Goal: Information Seeking & Learning: Understand process/instructions

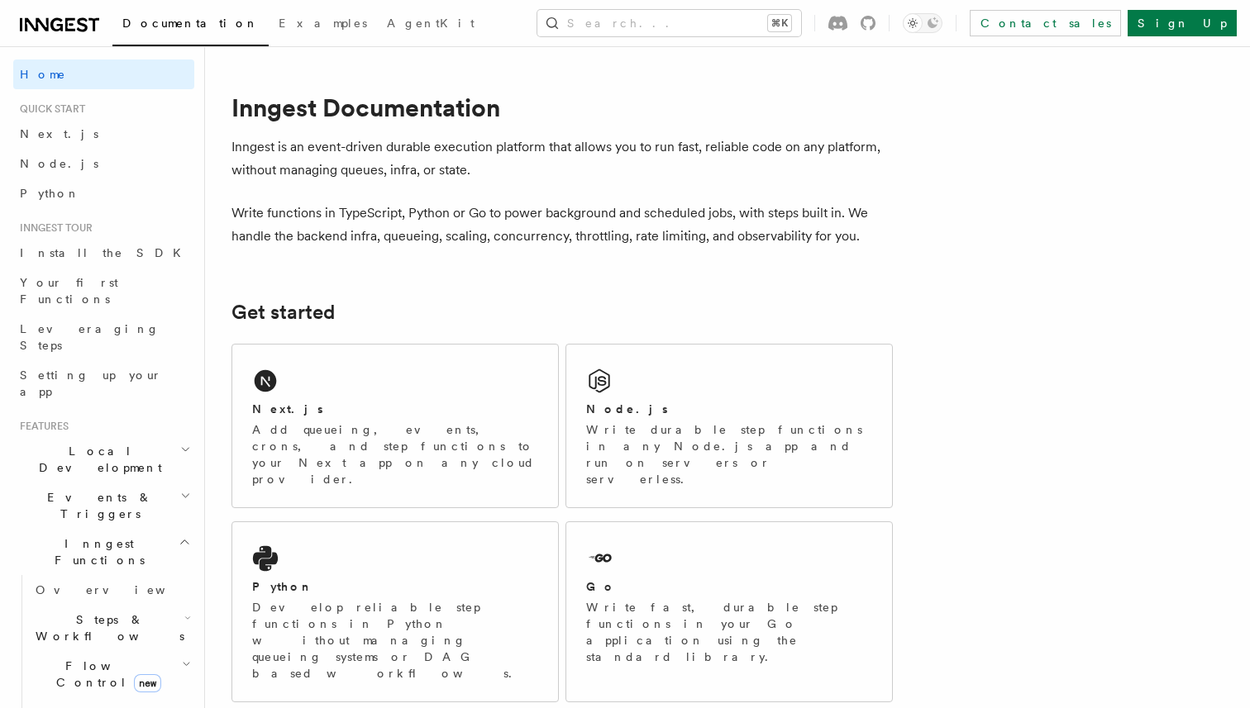
click at [379, 169] on p "Inngest is an event-driven durable execution platform that allows you to run fa…" at bounding box center [561, 159] width 661 height 46
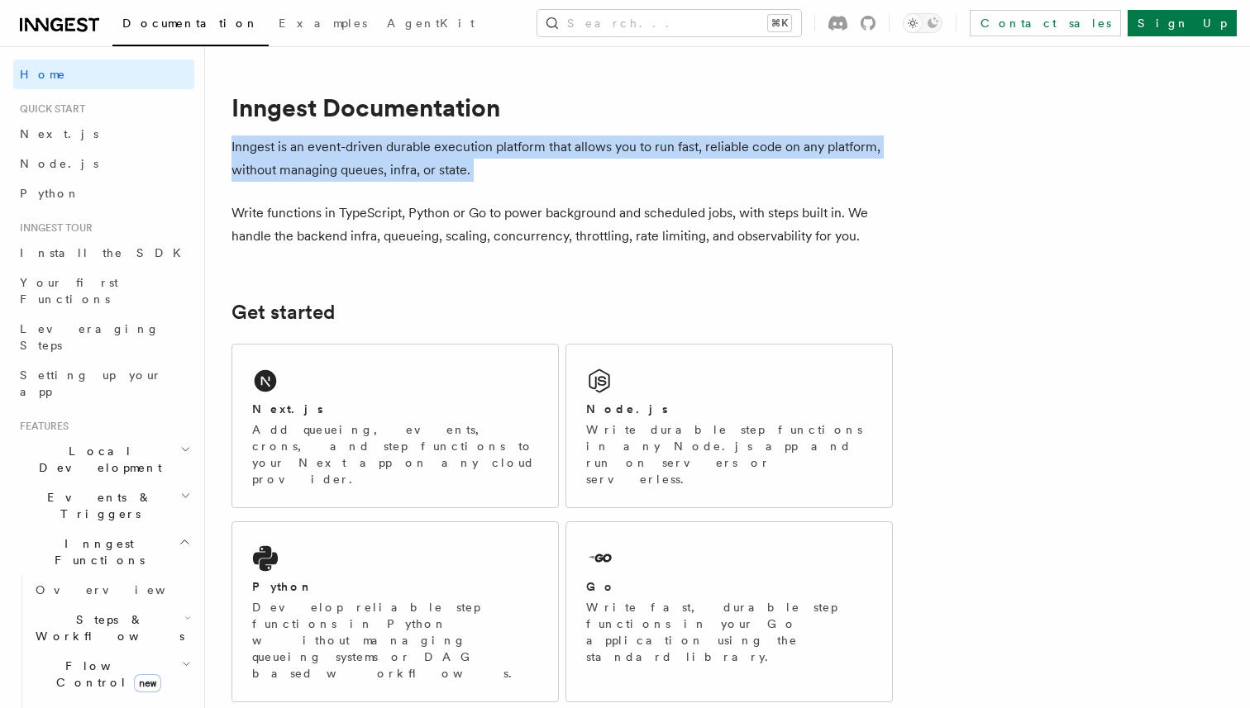
click at [379, 169] on p "Inngest is an event-driven durable execution platform that allows you to run fa…" at bounding box center [561, 159] width 661 height 46
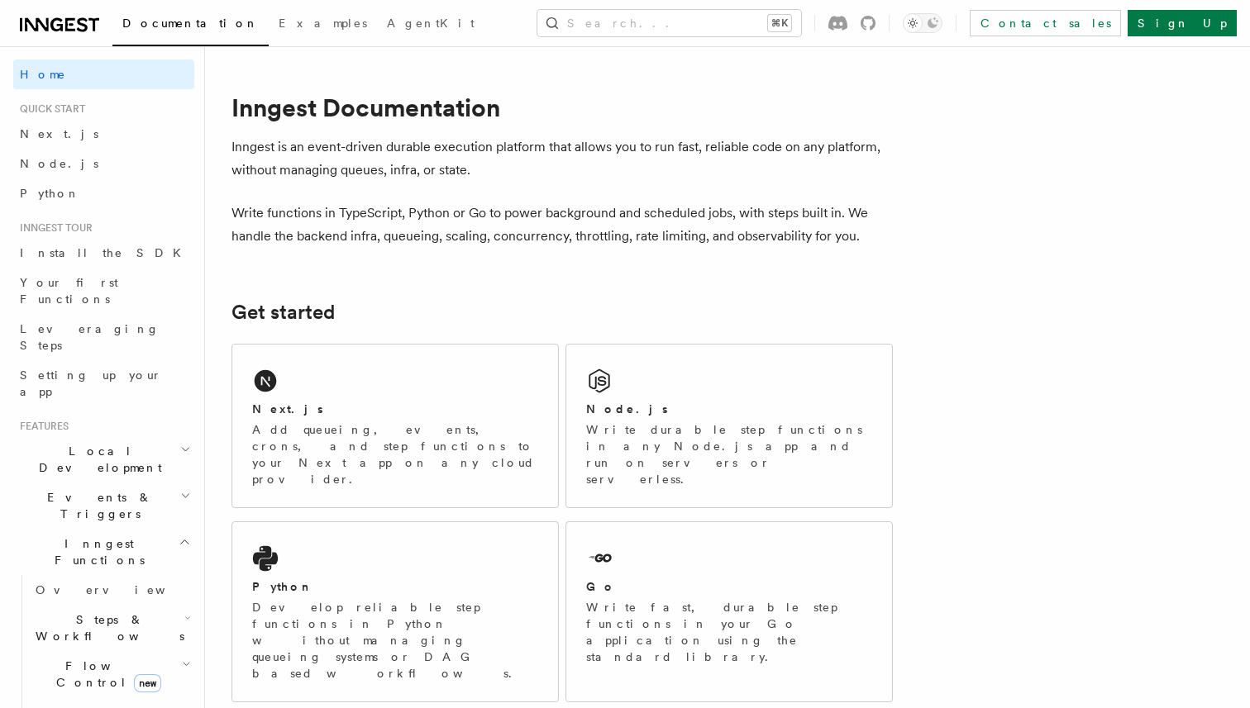
click at [379, 169] on p "Inngest is an event-driven durable execution platform that allows you to run fa…" at bounding box center [561, 159] width 661 height 46
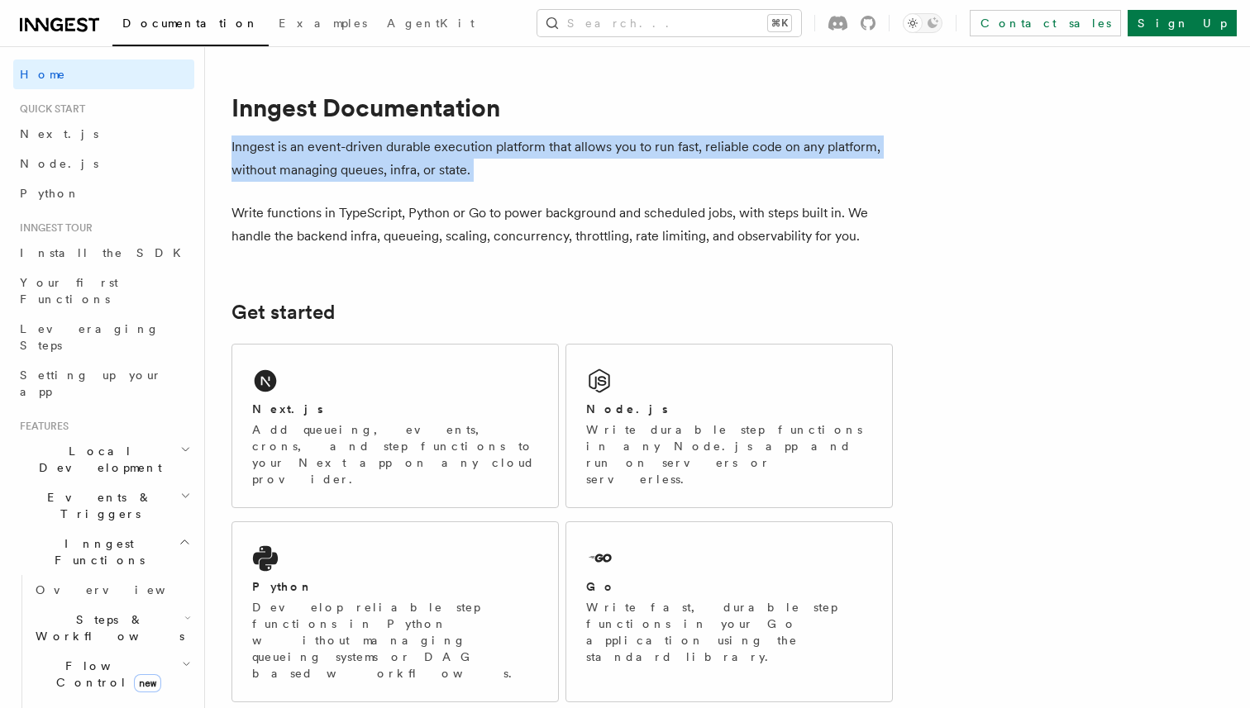
click at [279, 177] on p "Inngest is an event-driven durable execution platform that allows you to run fa…" at bounding box center [561, 159] width 661 height 46
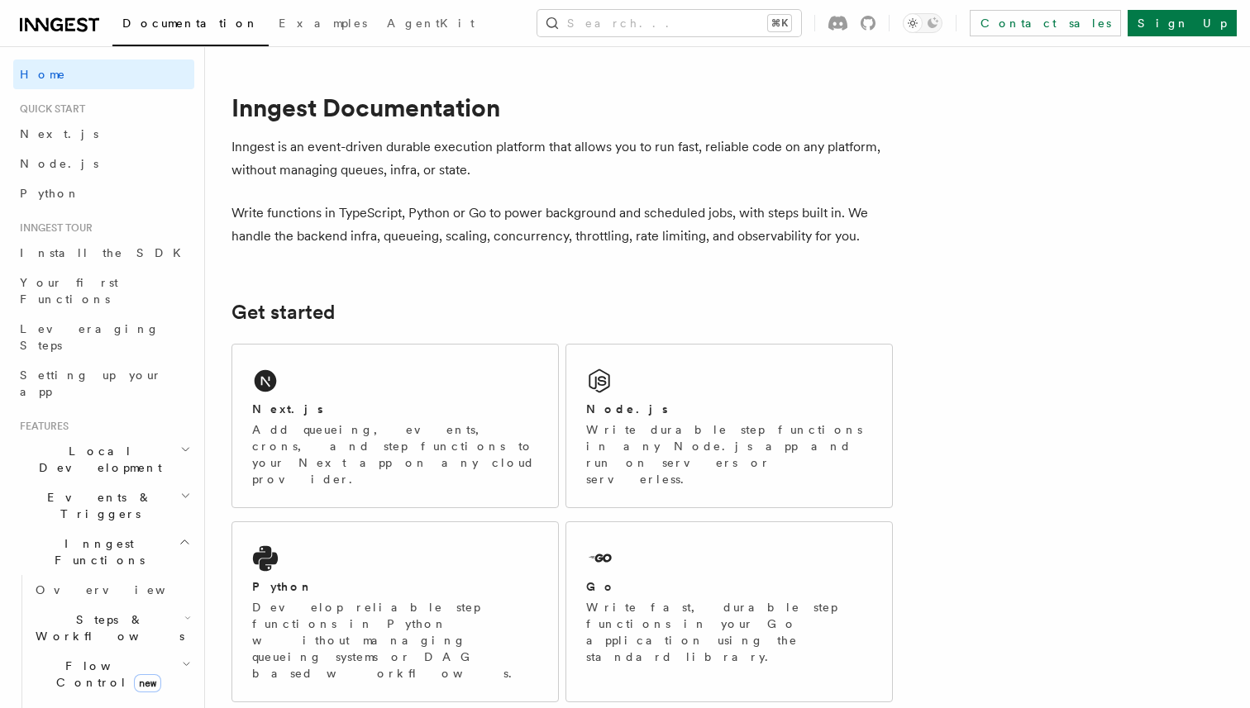
click at [279, 177] on p "Inngest is an event-driven durable execution platform that allows you to run fa…" at bounding box center [561, 159] width 661 height 46
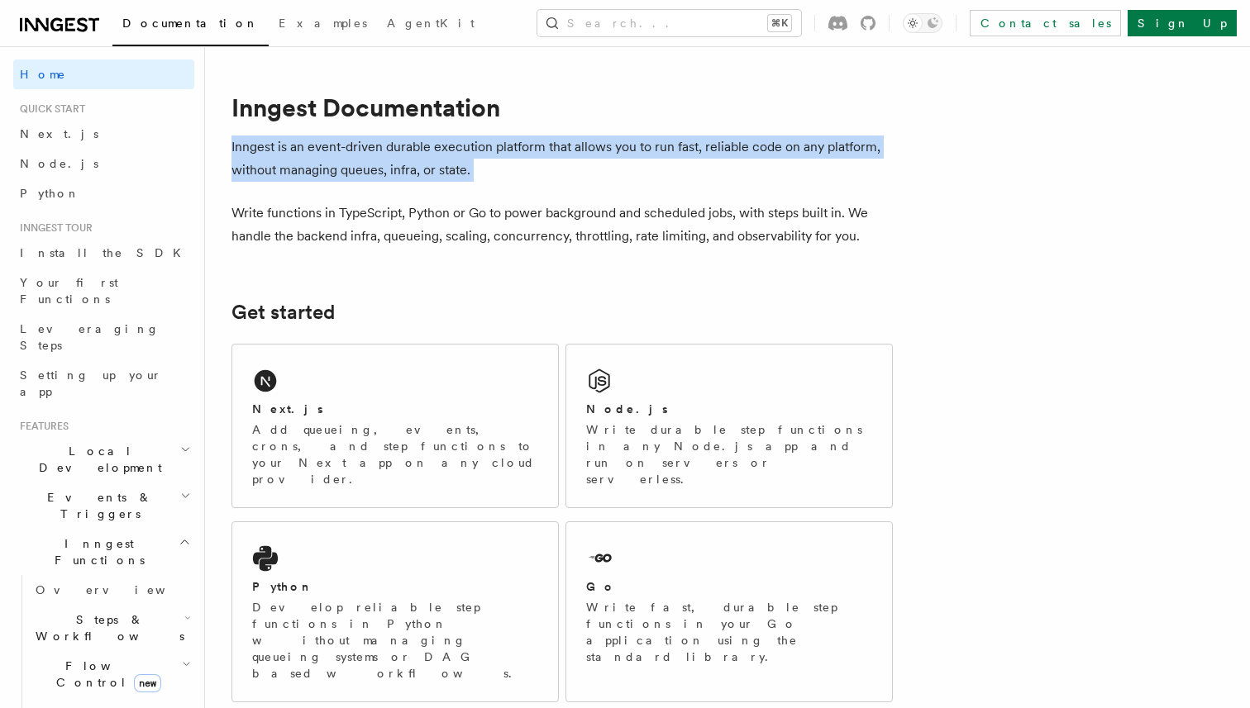
click at [348, 231] on p "Write functions in TypeScript, Python or Go to power background and scheduled j…" at bounding box center [561, 225] width 661 height 46
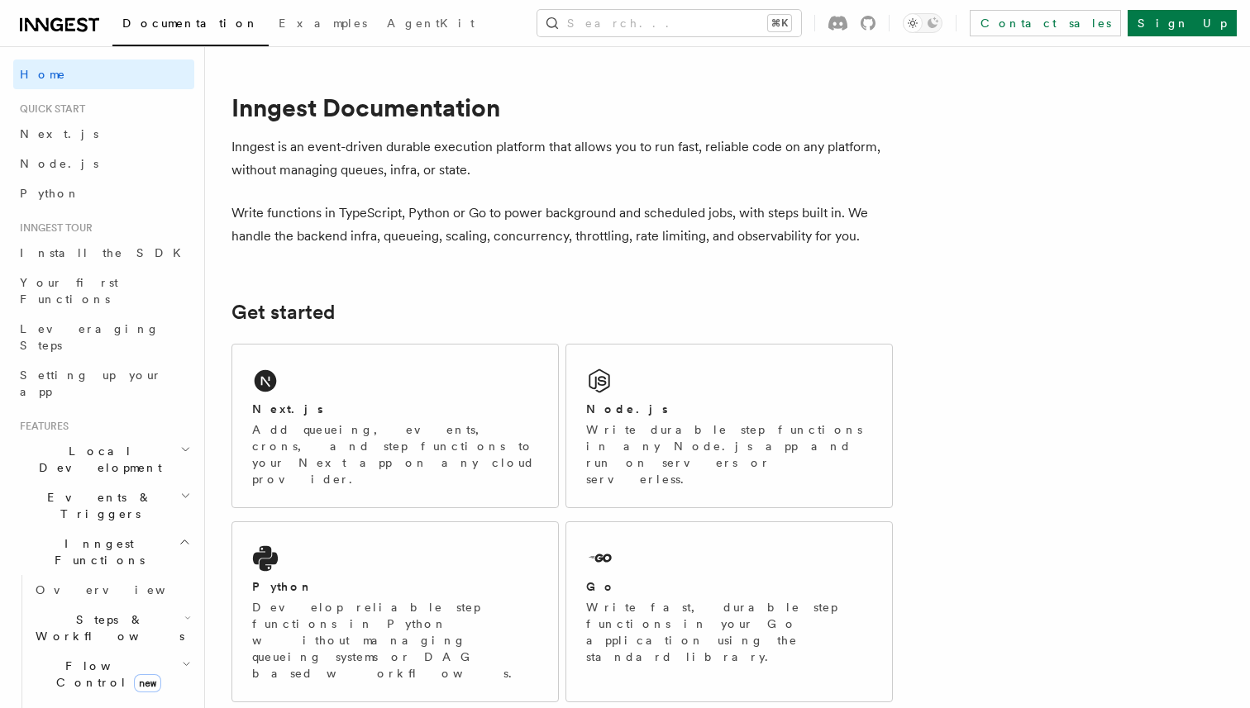
click at [348, 231] on p "Write functions in TypeScript, Python or Go to power background and scheduled j…" at bounding box center [561, 225] width 661 height 46
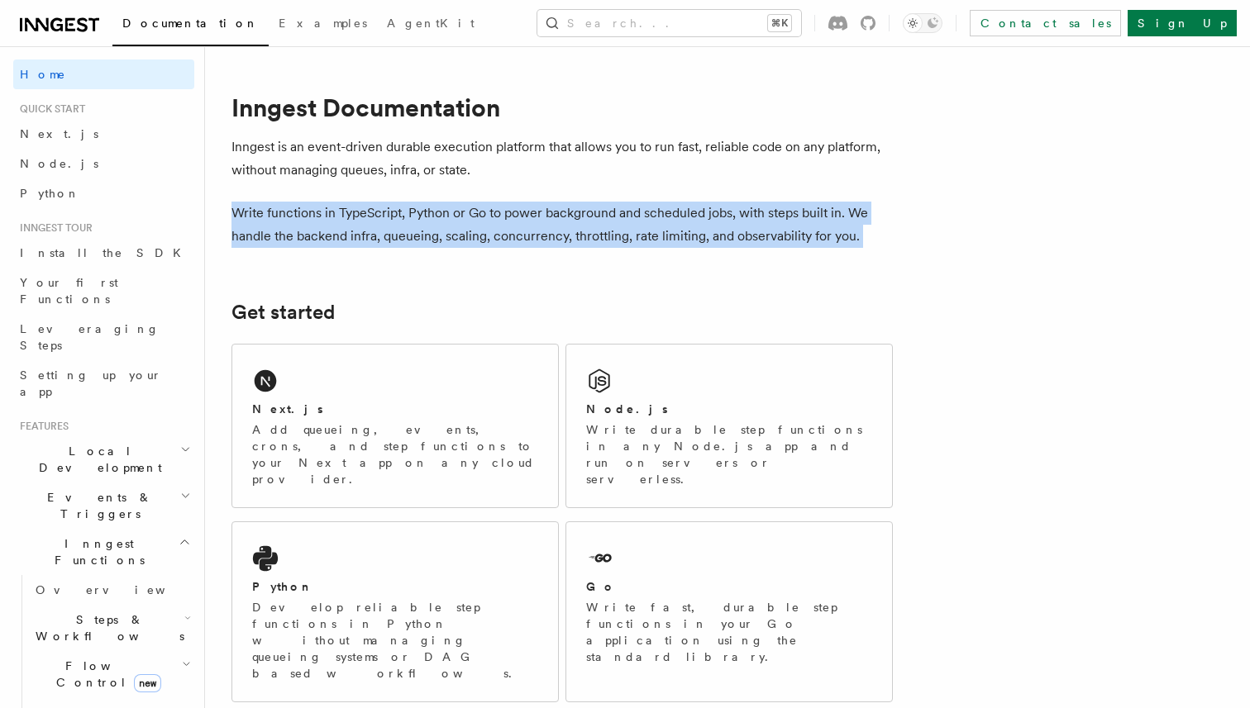
click at [289, 175] on p "Inngest is an event-driven durable execution platform that allows you to run fa…" at bounding box center [561, 159] width 661 height 46
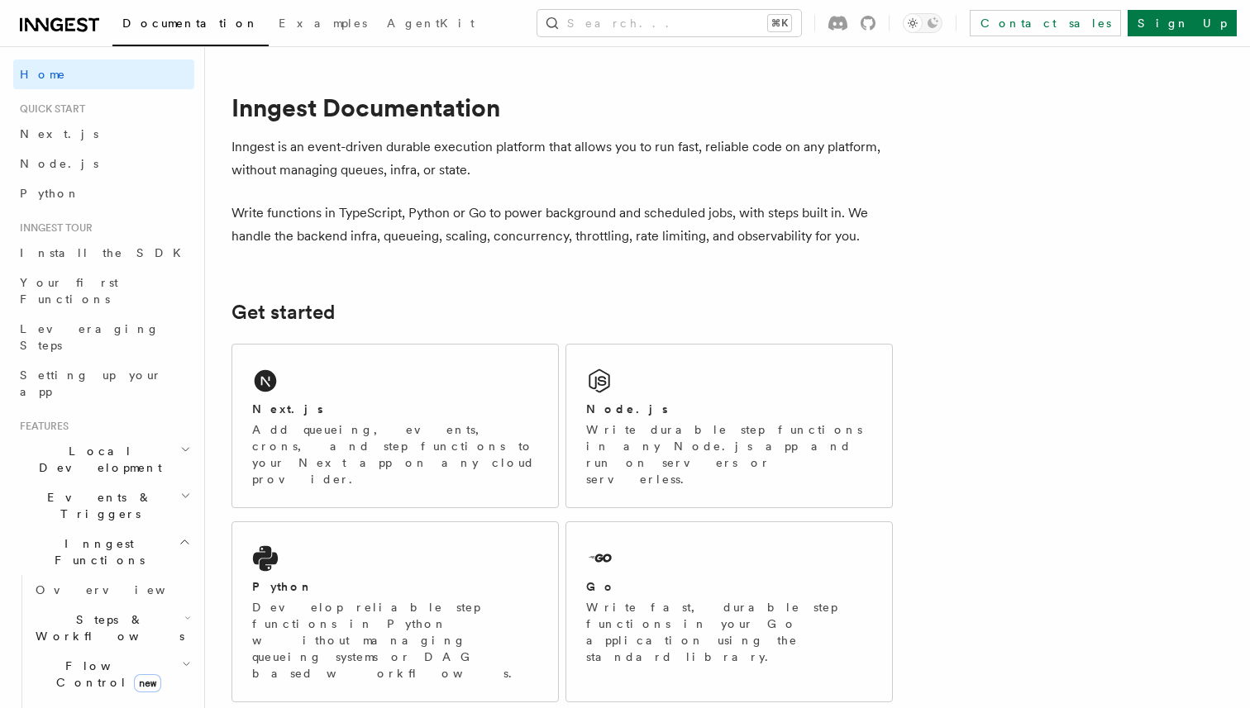
click at [289, 175] on p "Inngest is an event-driven durable execution platform that allows you to run fa…" at bounding box center [561, 159] width 661 height 46
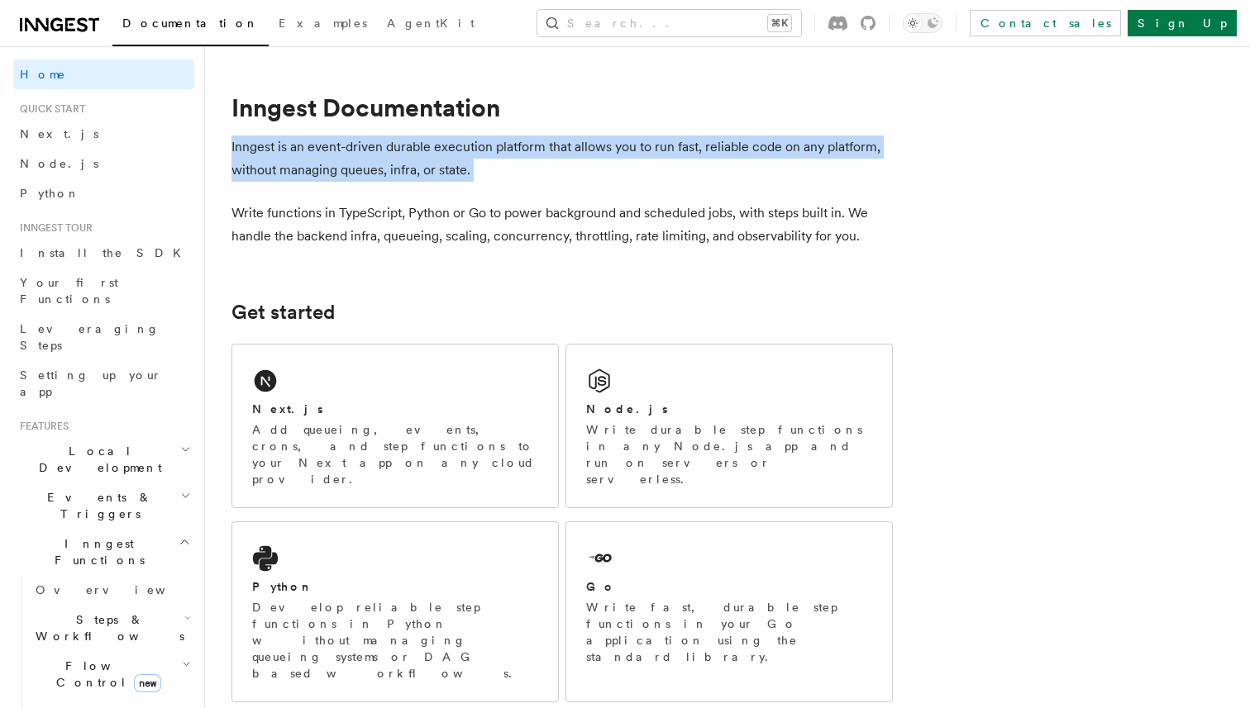
click at [300, 207] on p "Write functions in TypeScript, Python or Go to power background and scheduled j…" at bounding box center [561, 225] width 661 height 46
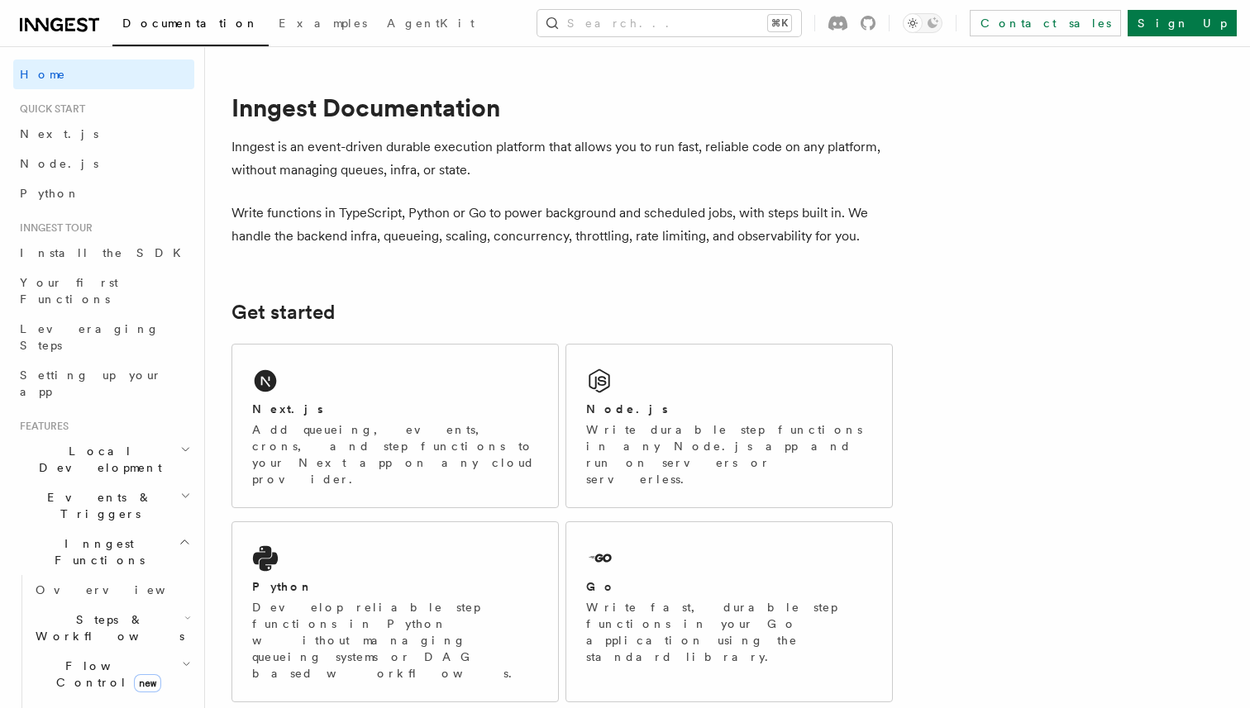
click at [300, 207] on p "Write functions in TypeScript, Python or Go to power background and scheduled j…" at bounding box center [561, 225] width 661 height 46
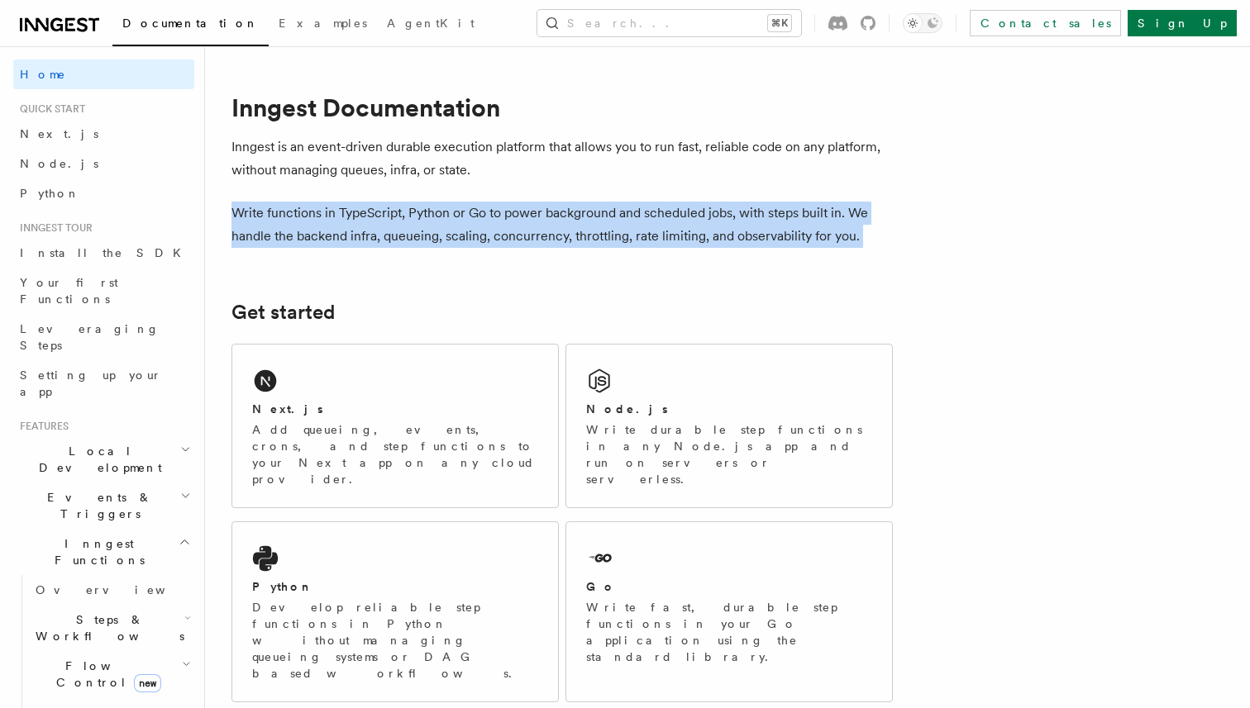
click at [336, 236] on p "Write functions in TypeScript, Python or Go to power background and scheduled j…" at bounding box center [561, 225] width 661 height 46
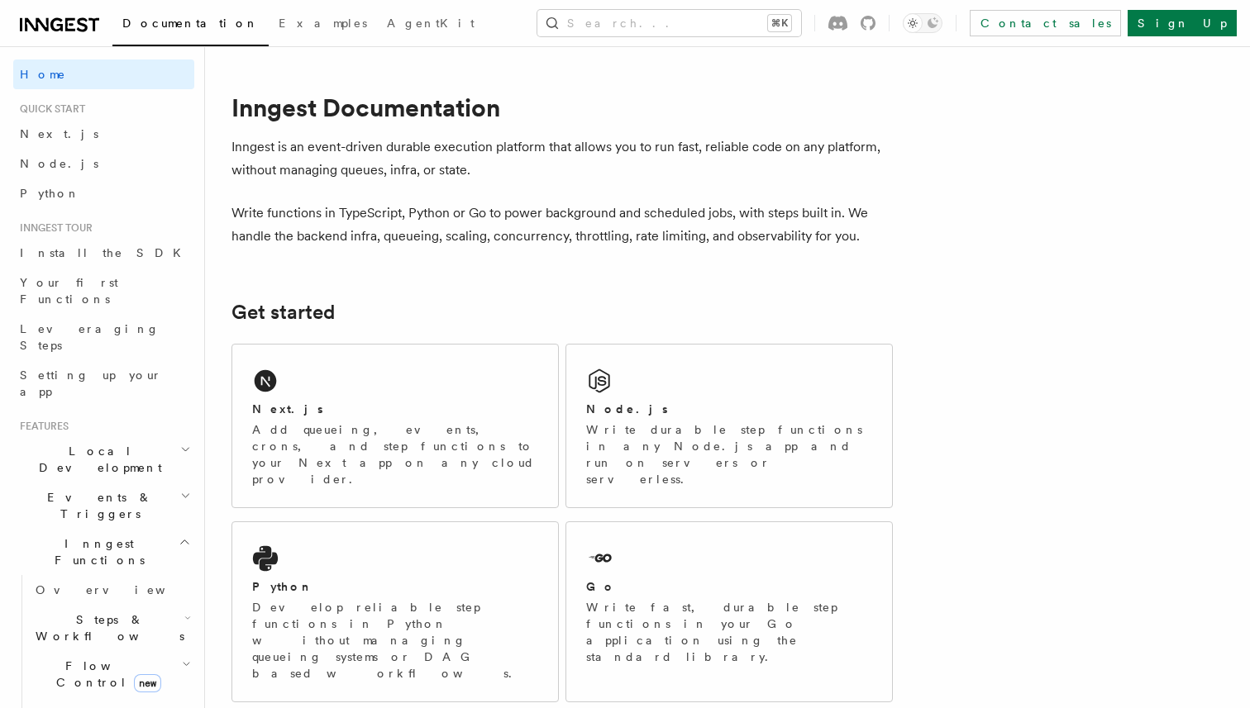
click at [336, 236] on p "Write functions in TypeScript, Python or Go to power background and scheduled j…" at bounding box center [561, 225] width 661 height 46
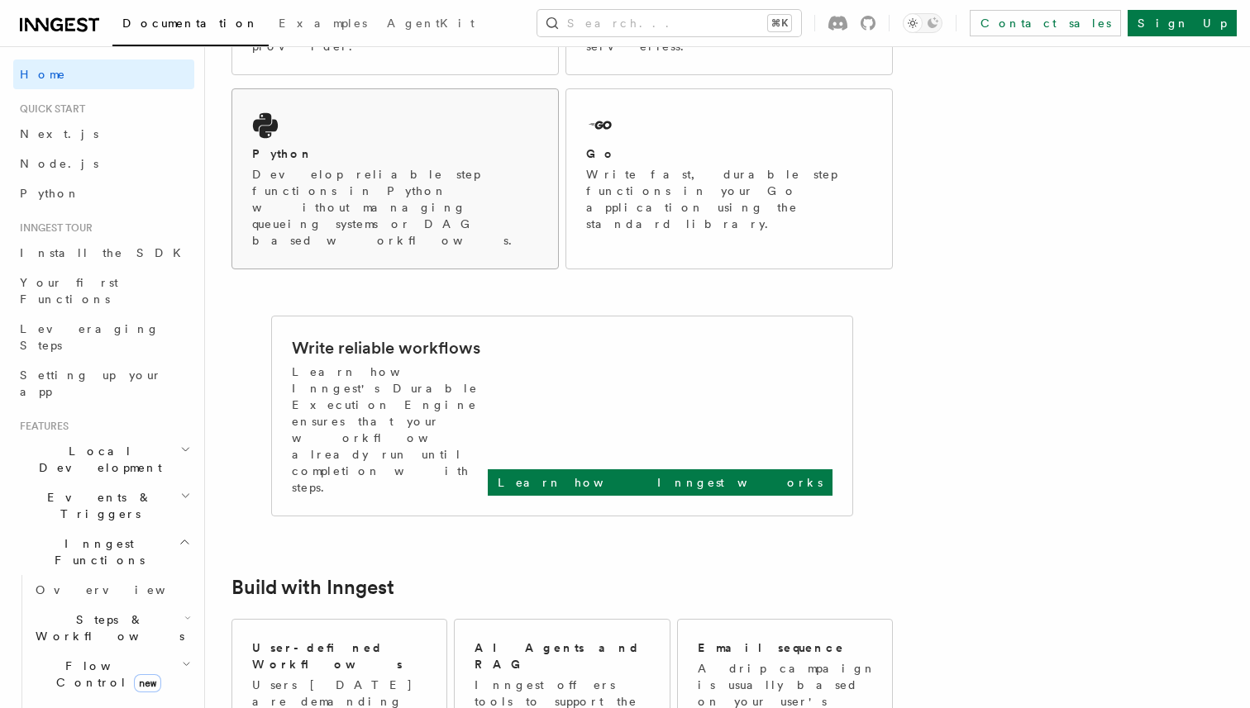
scroll to position [451, 0]
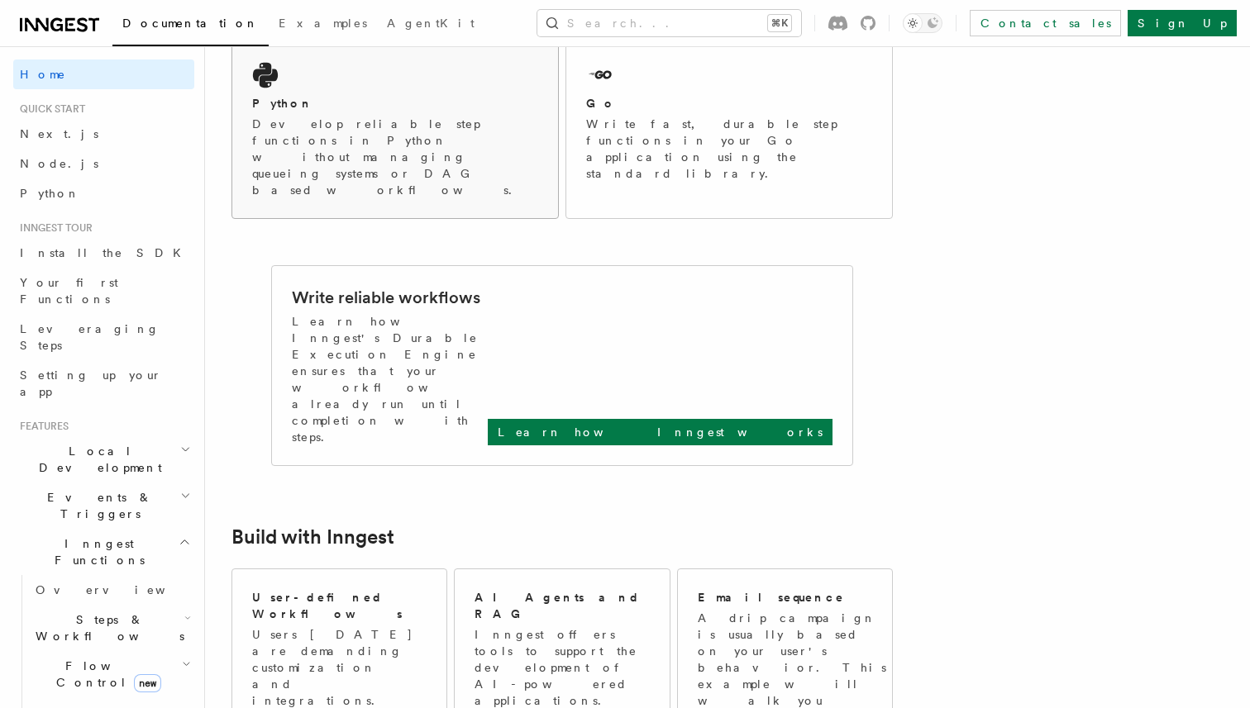
scroll to position [480, 0]
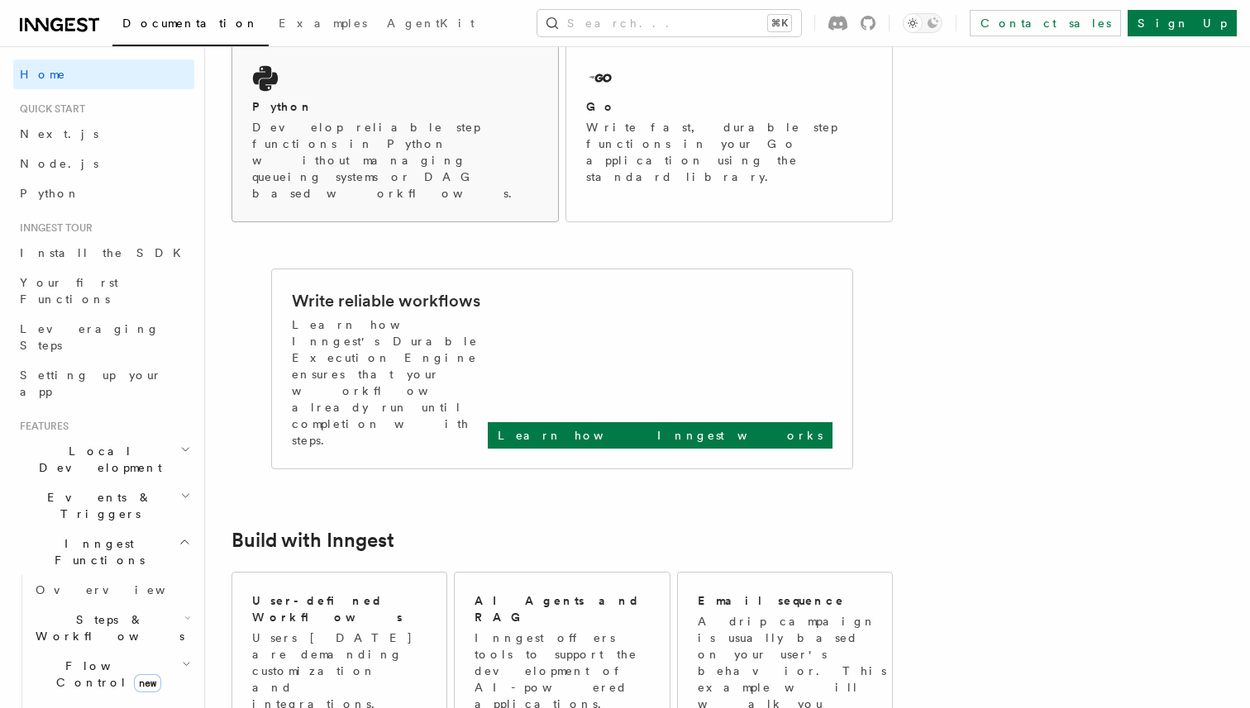
click at [393, 119] on p "Develop reliable step functions in Python without managing queueing systems or …" at bounding box center [395, 160] width 286 height 83
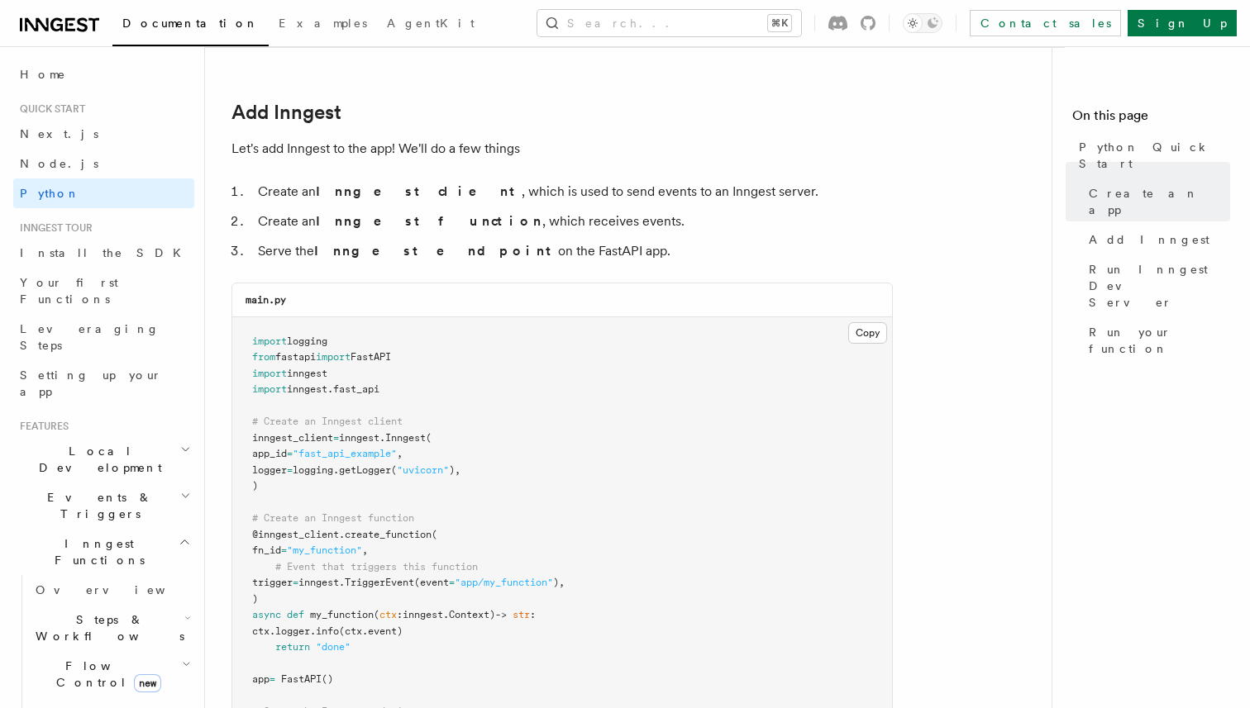
scroll to position [975, 0]
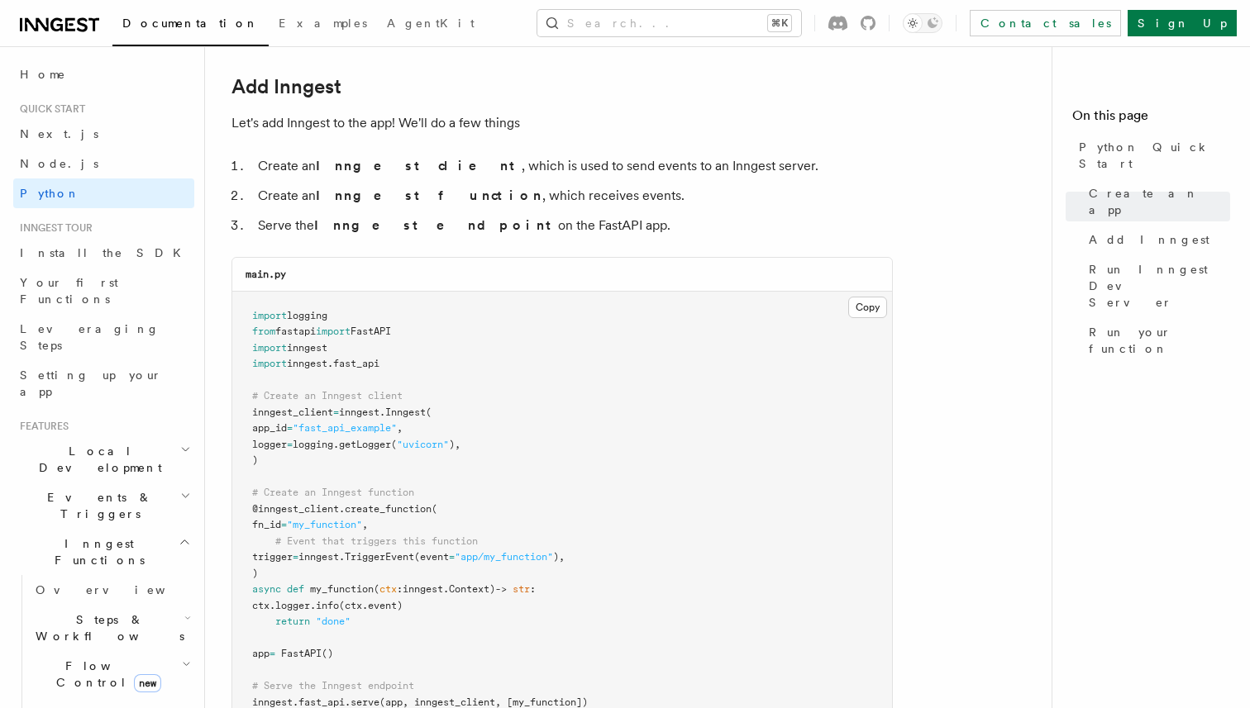
click at [416, 169] on li "Create an Inngest client , which is used to send events to an Inngest server." at bounding box center [573, 166] width 640 height 23
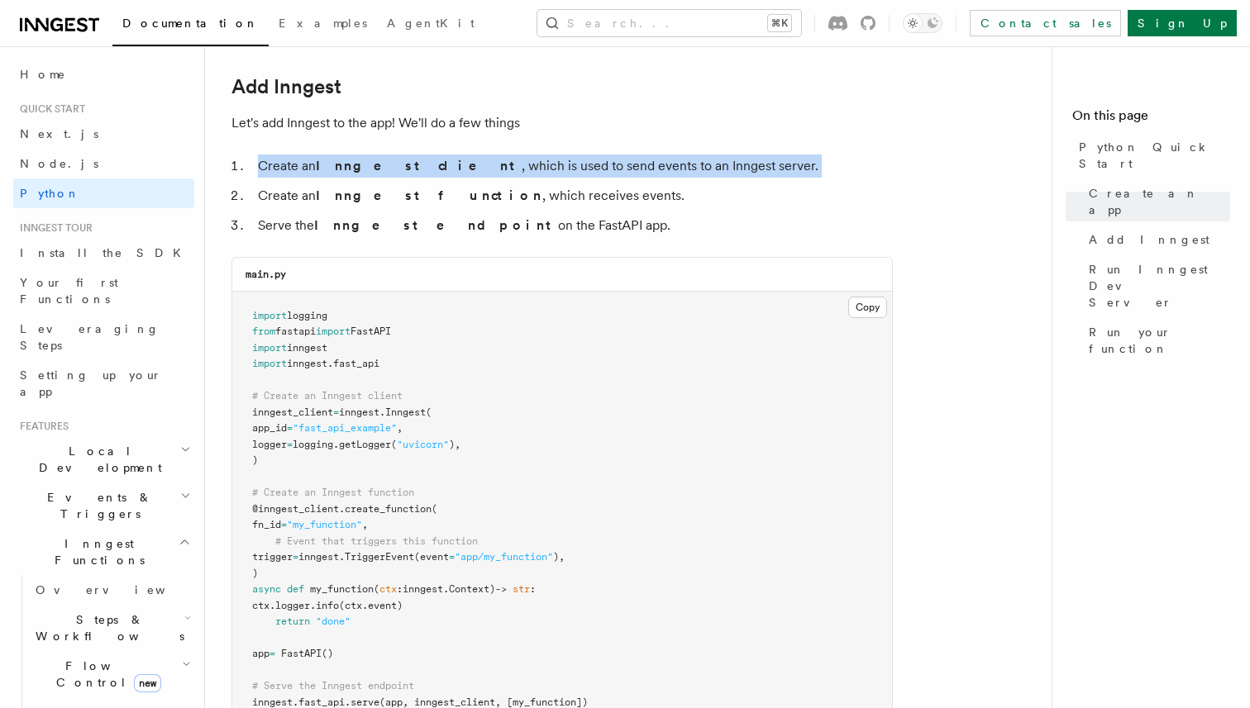
click at [416, 169] on li "Create an Inngest client , which is used to send events to an Inngest server." at bounding box center [573, 166] width 640 height 23
click at [467, 168] on li "Create an Inngest client , which is used to send events to an Inngest server." at bounding box center [573, 166] width 640 height 23
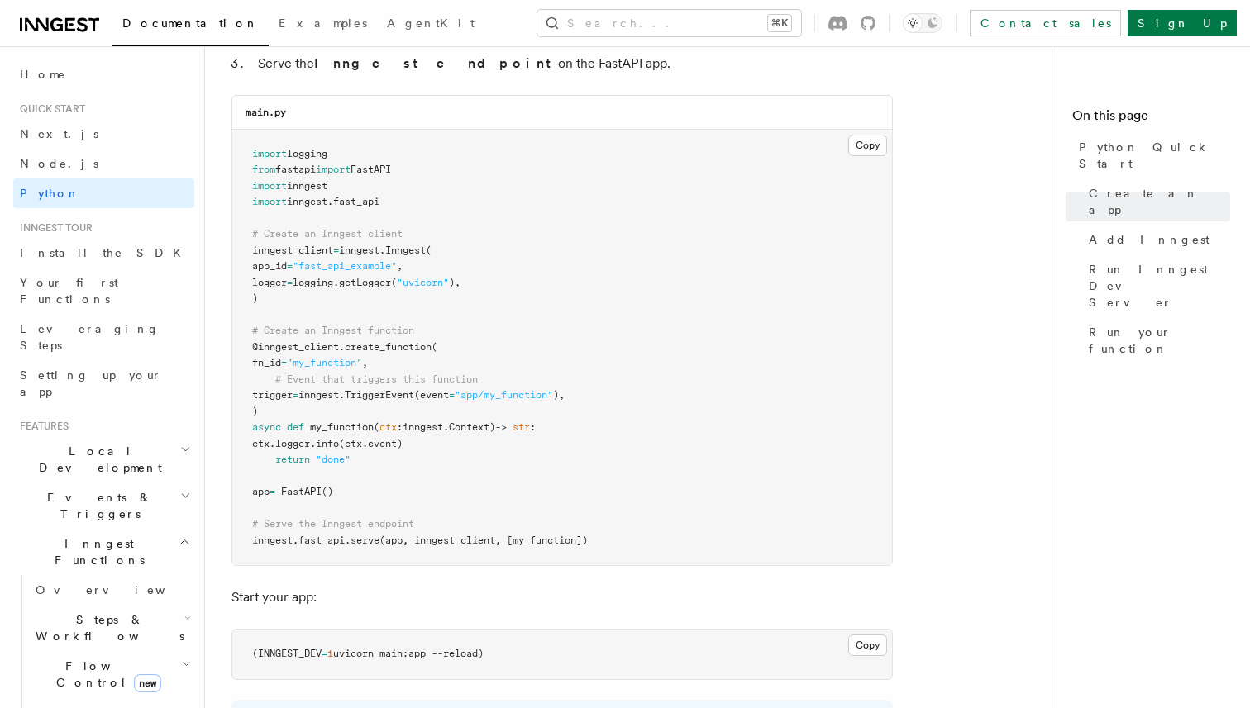
scroll to position [1155, 0]
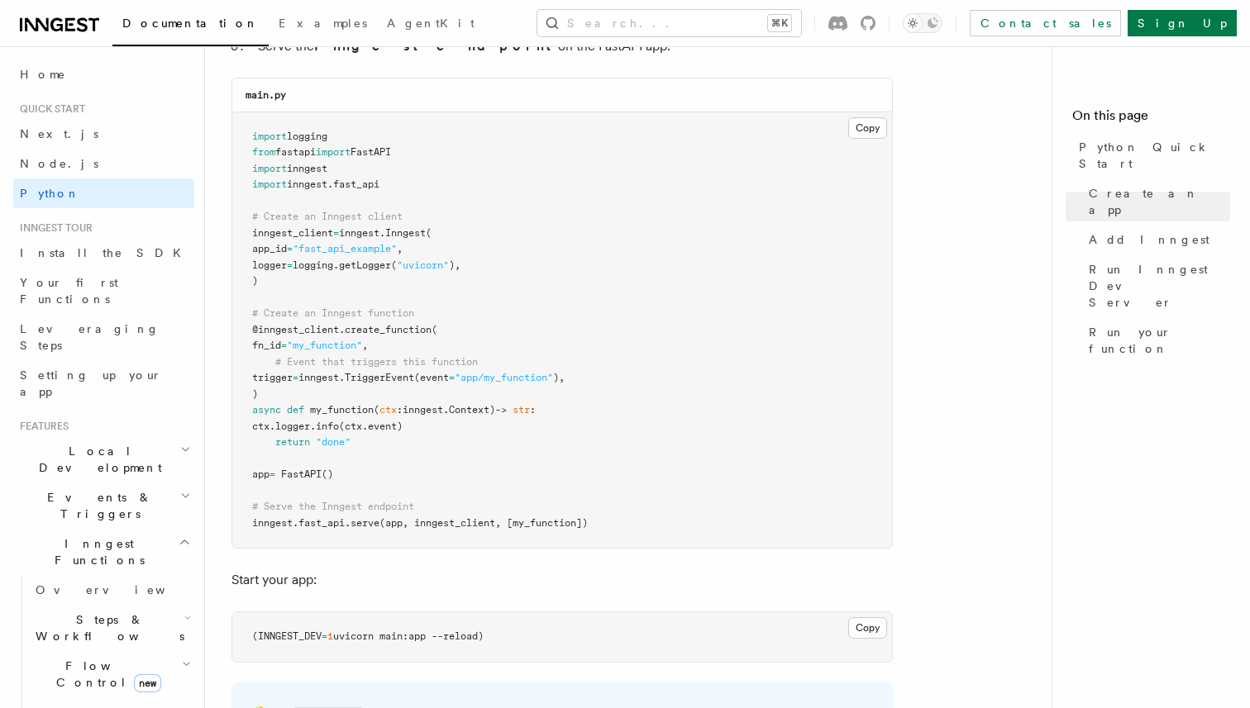
click at [333, 414] on span "my_function" at bounding box center [342, 410] width 64 height 12
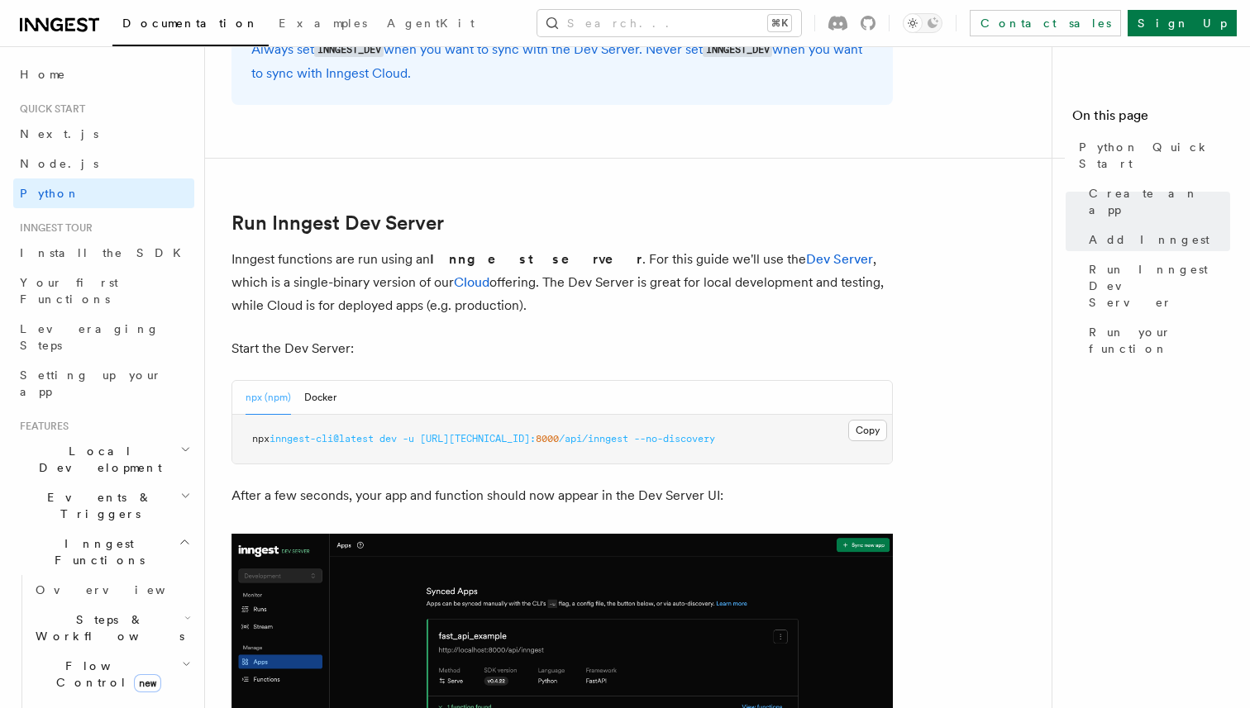
scroll to position [1894, 0]
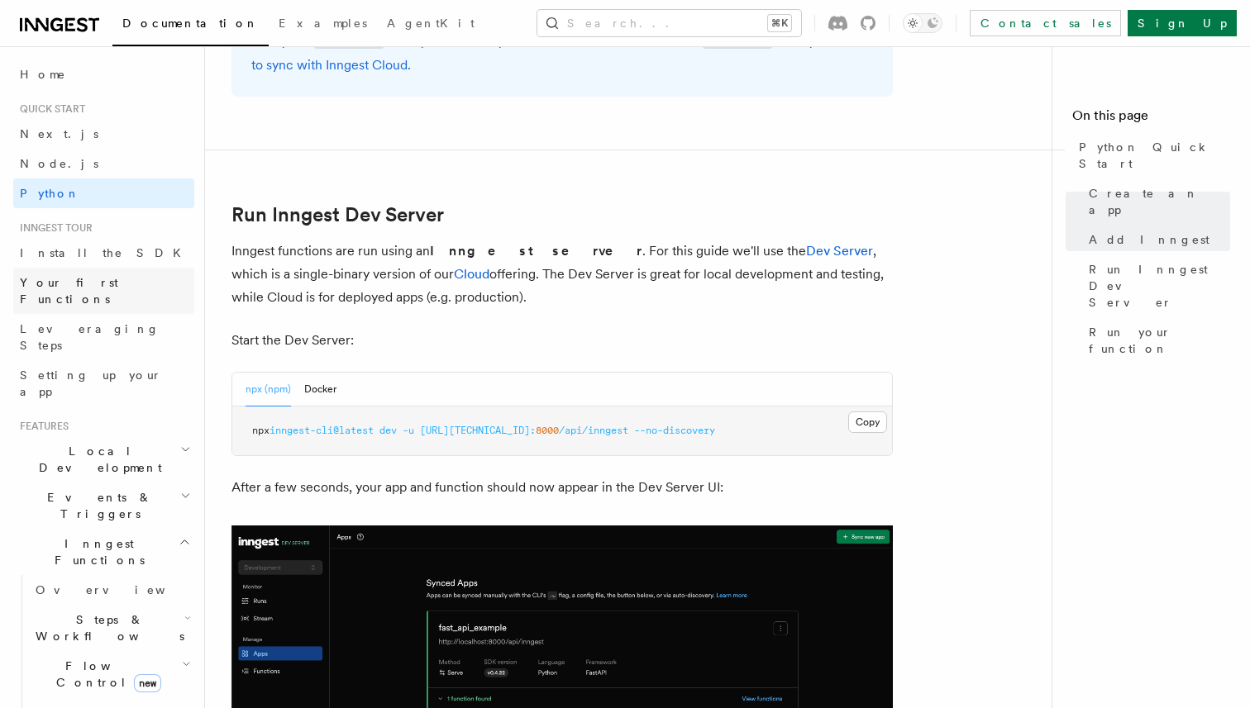
click at [140, 279] on link "Your first Functions" at bounding box center [103, 291] width 181 height 46
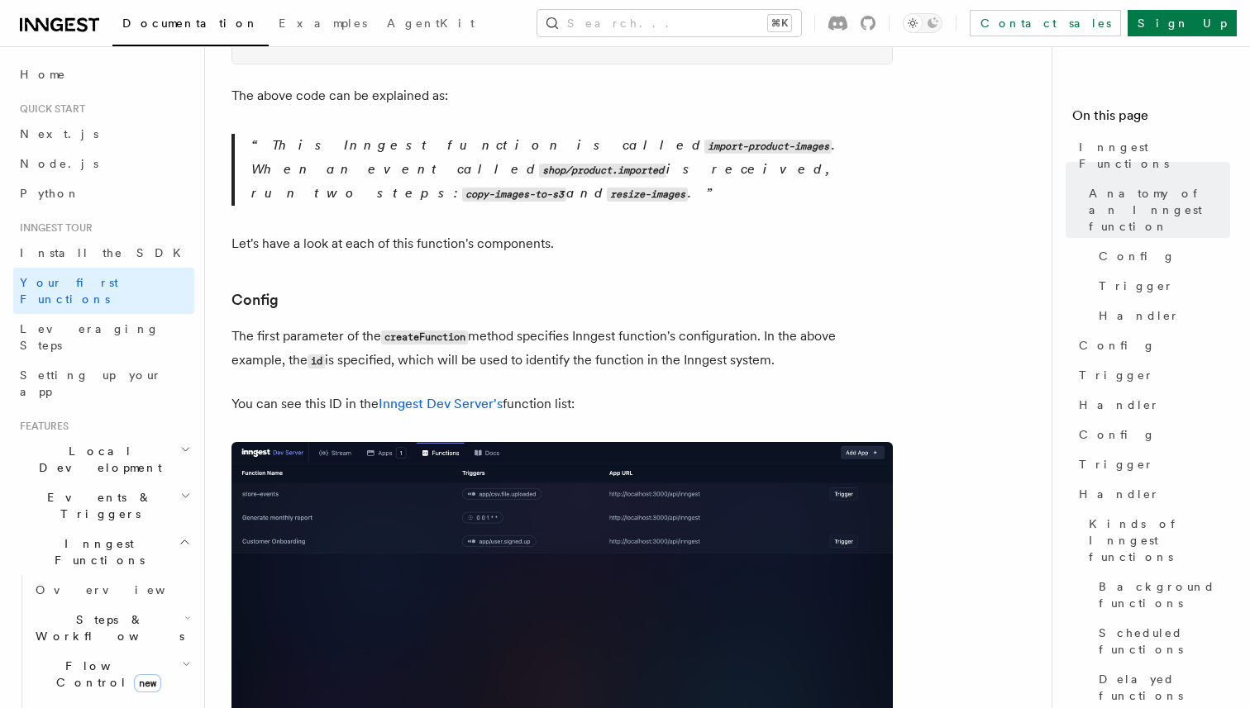
scroll to position [903, 0]
